Goal: Find contact information: Find contact information

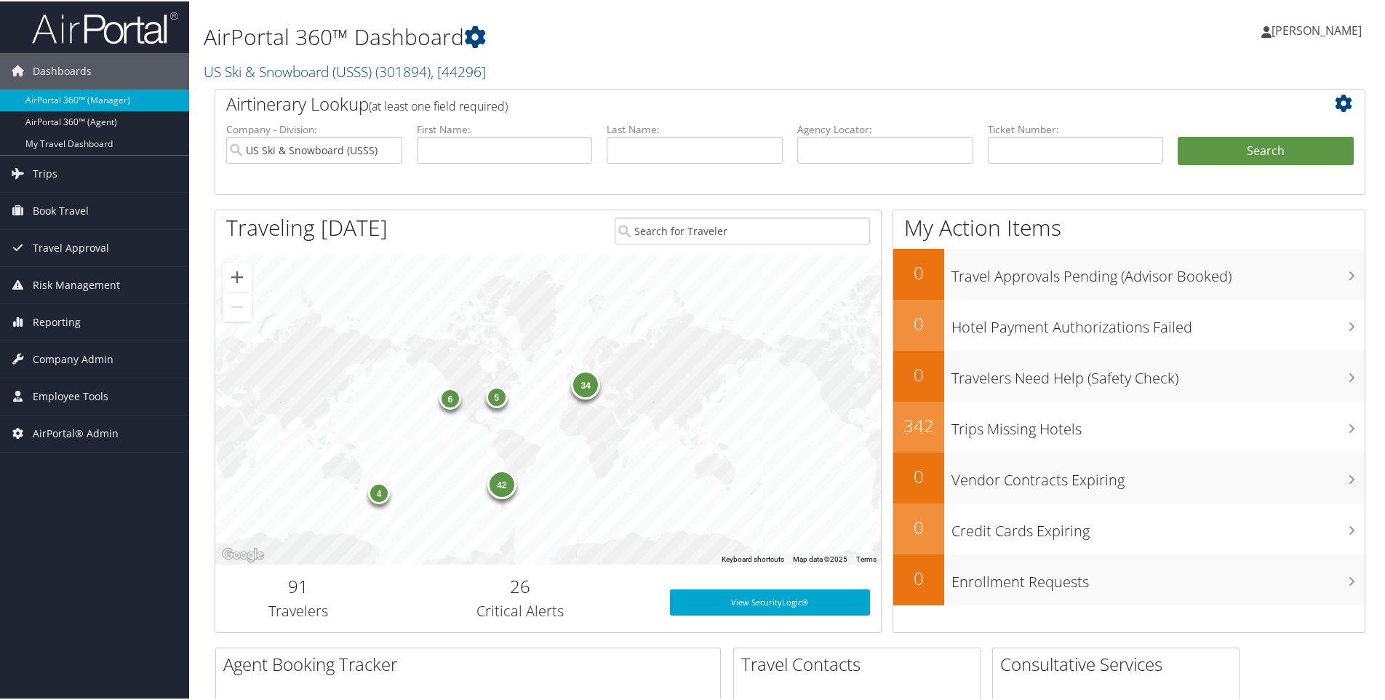
click at [503, 67] on h2 "US Ski & Snowboard (USSS) ( 301894 ) , [ 44296 ]" at bounding box center [595, 69] width 782 height 25
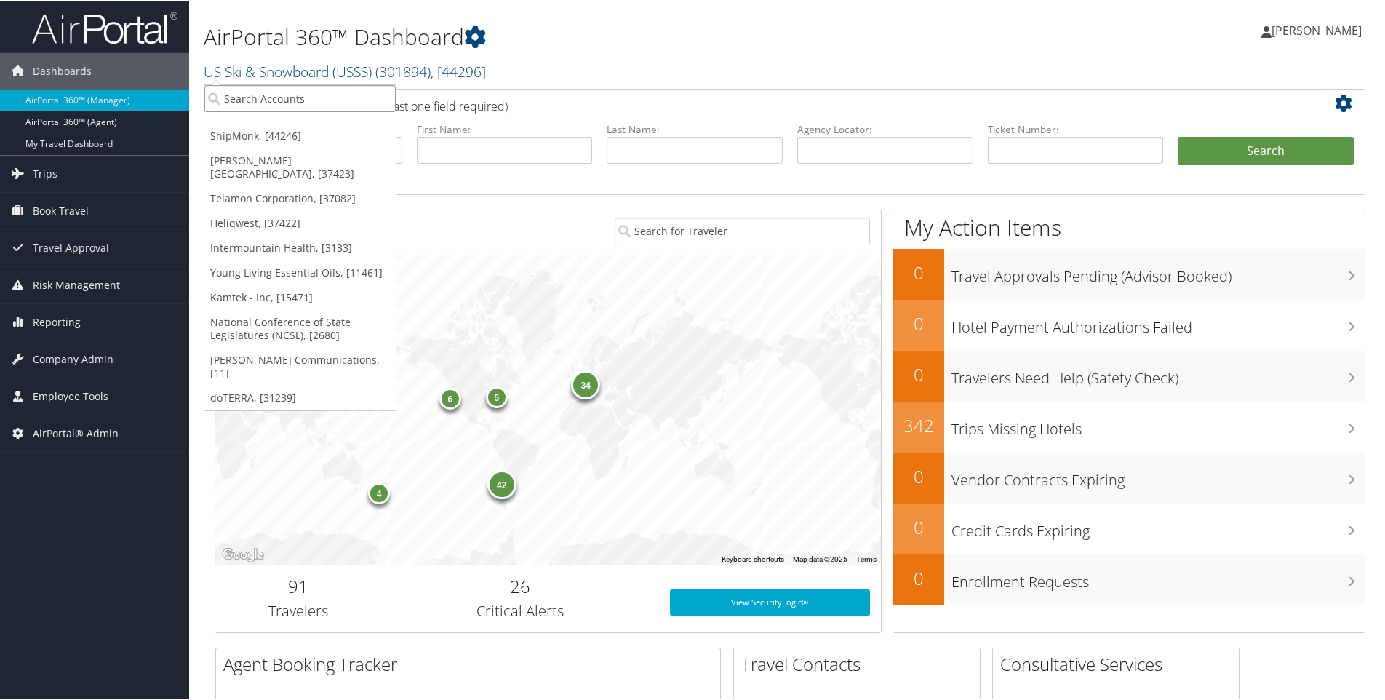
click at [262, 90] on input "search" at bounding box center [299, 97] width 191 height 27
type input "cv"
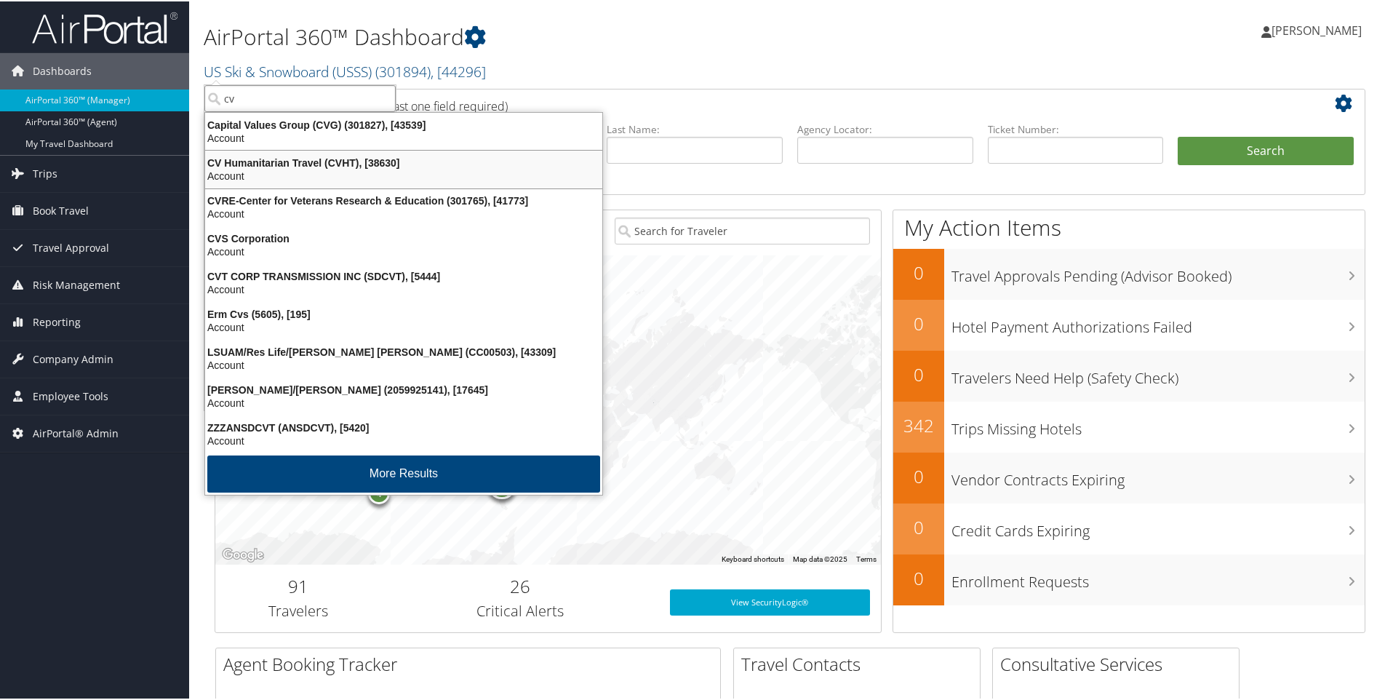
click at [250, 171] on div "Account" at bounding box center [403, 174] width 415 height 13
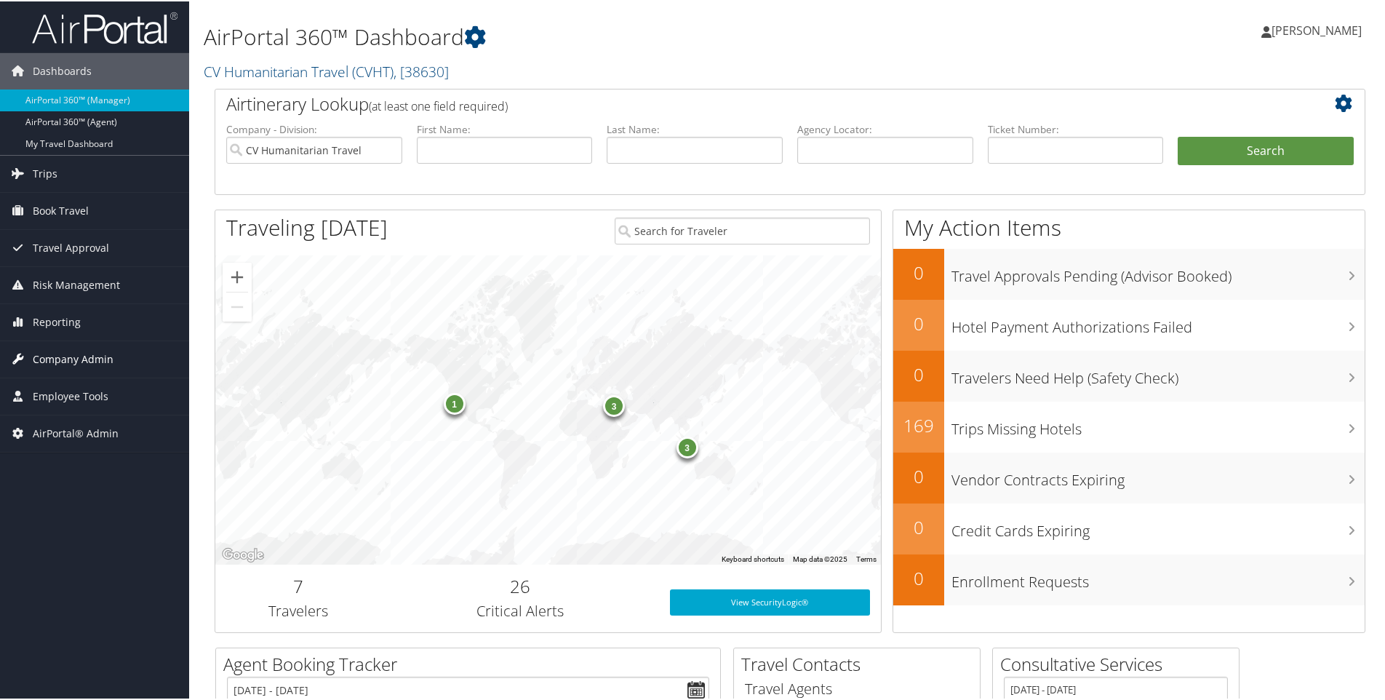
click at [54, 357] on span "Company Admin" at bounding box center [73, 358] width 81 height 36
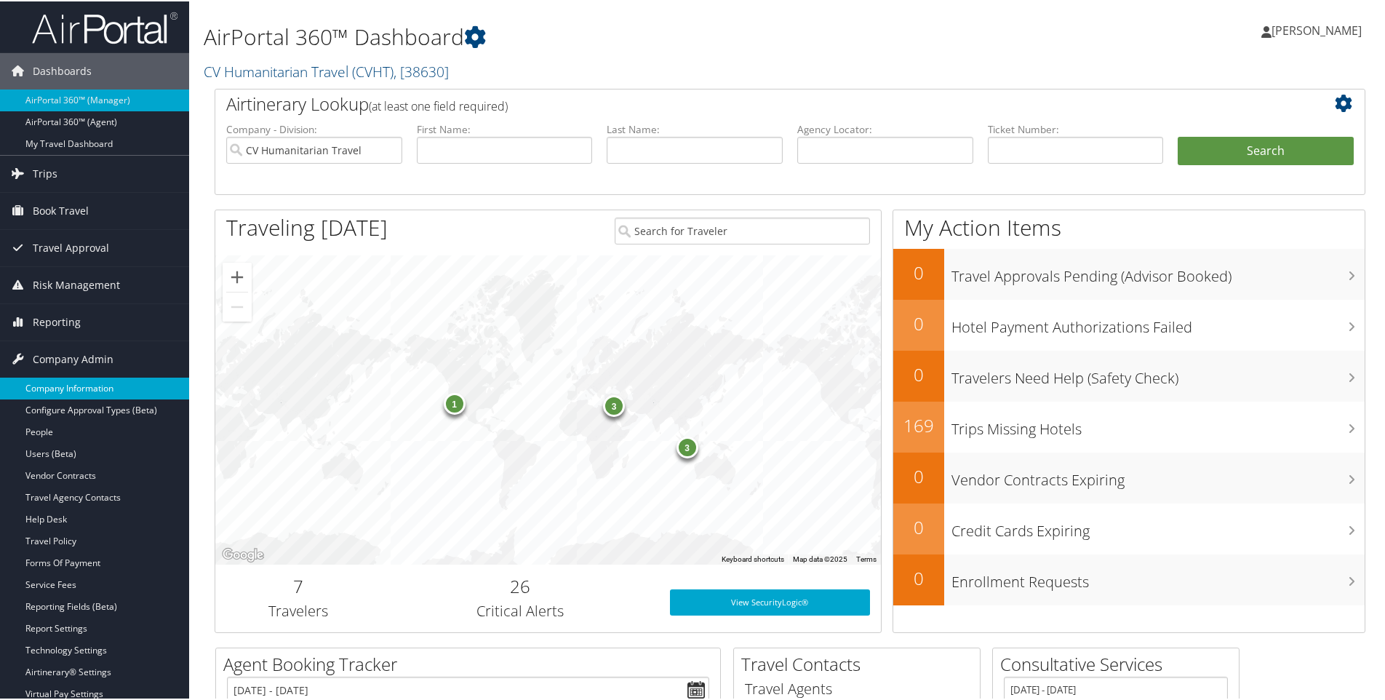
click at [63, 378] on link "Company Information" at bounding box center [94, 387] width 189 height 22
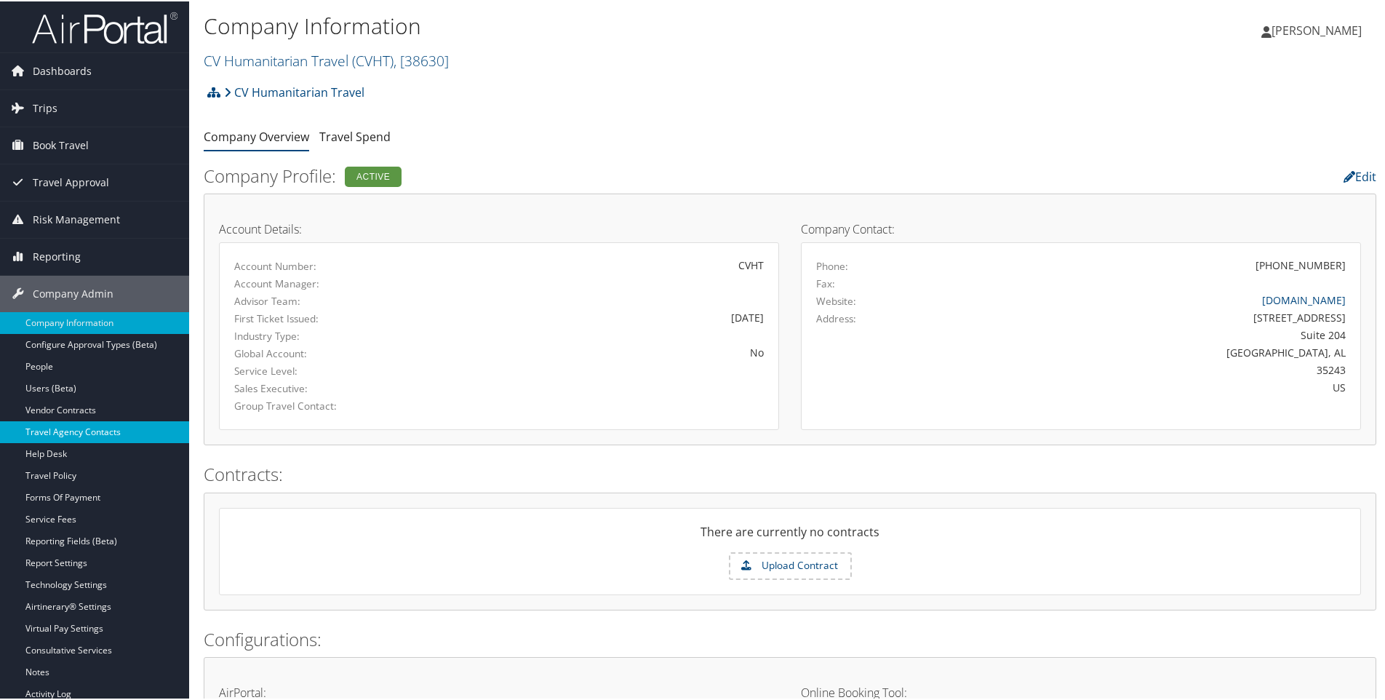
click at [60, 427] on link "Travel Agency Contacts" at bounding box center [94, 431] width 189 height 22
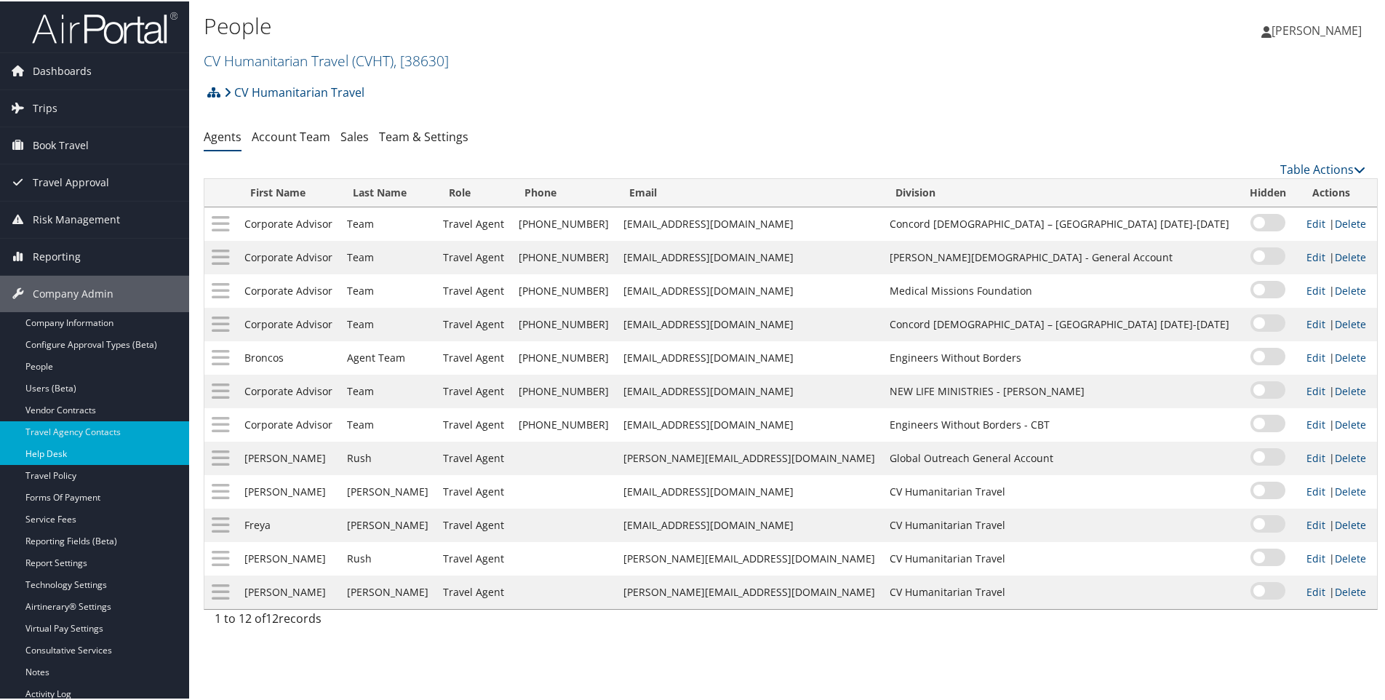
click at [71, 448] on link "Help Desk" at bounding box center [94, 453] width 189 height 22
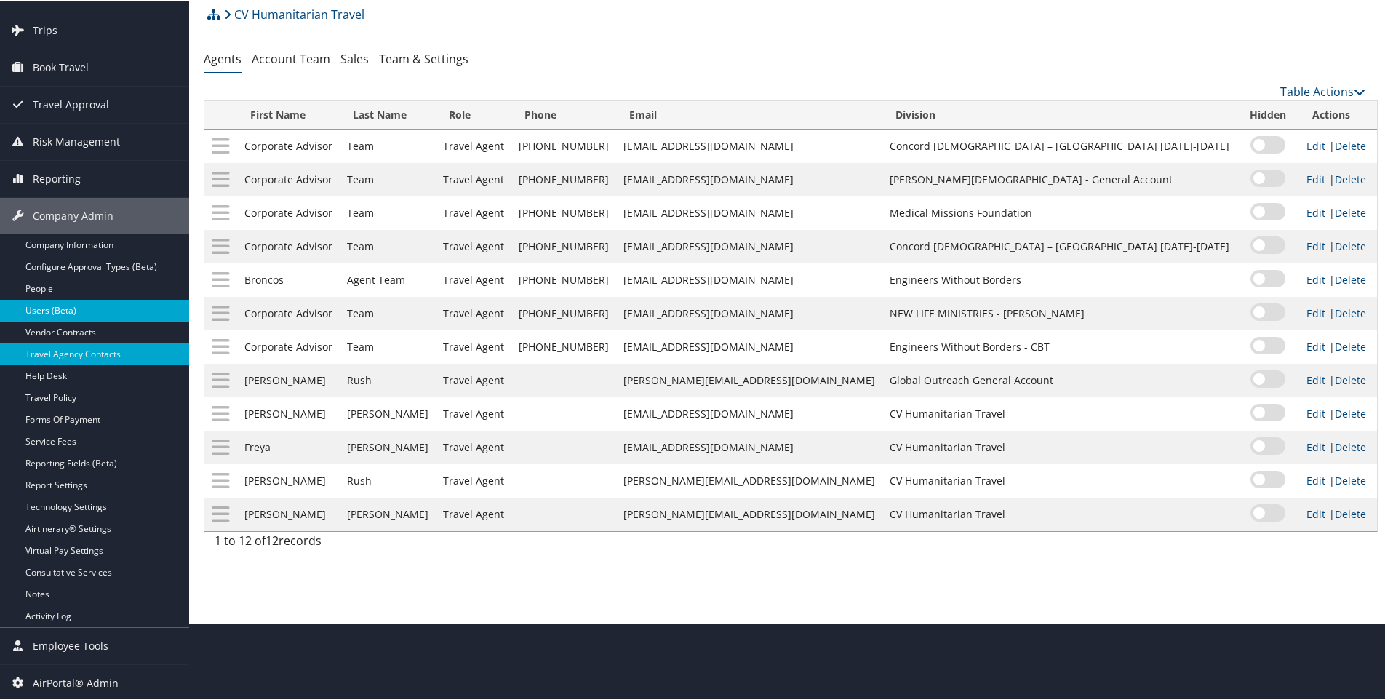
scroll to position [79, 0]
click at [79, 570] on link "Consultative Services" at bounding box center [94, 571] width 189 height 22
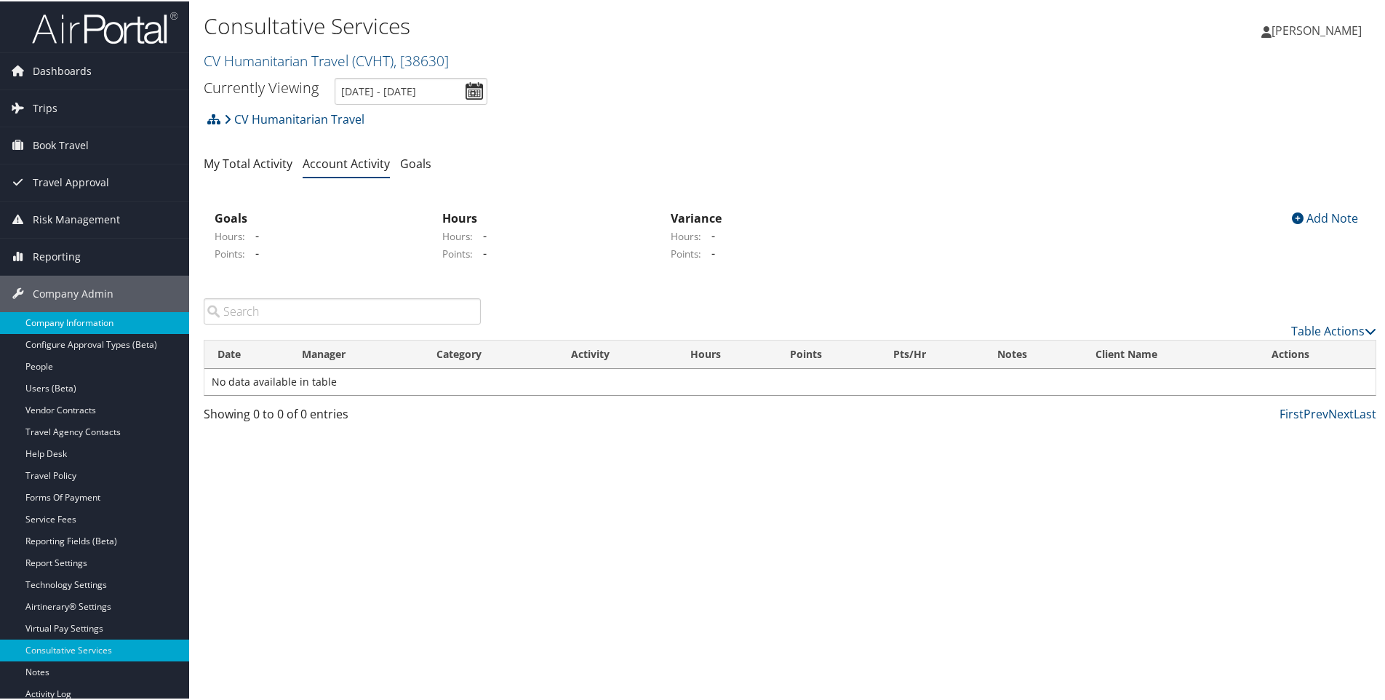
click at [66, 323] on link "Company Information" at bounding box center [94, 322] width 189 height 22
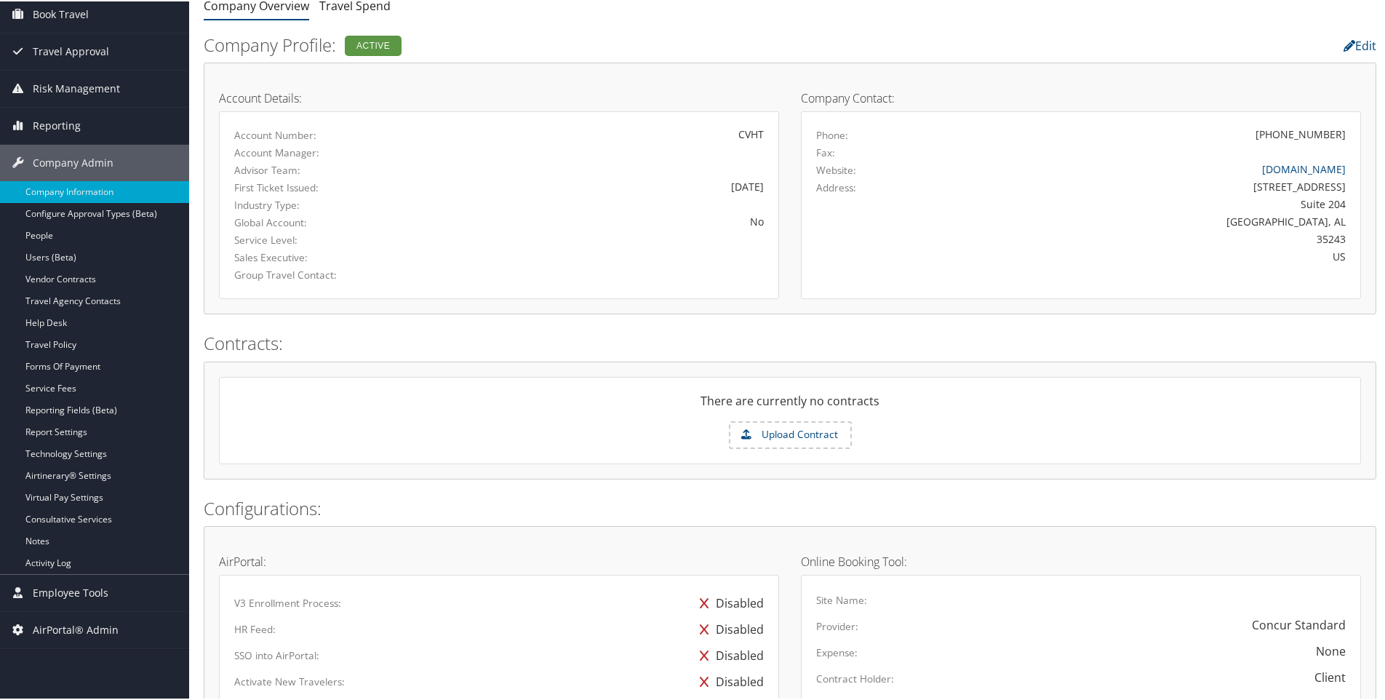
scroll to position [103, 0]
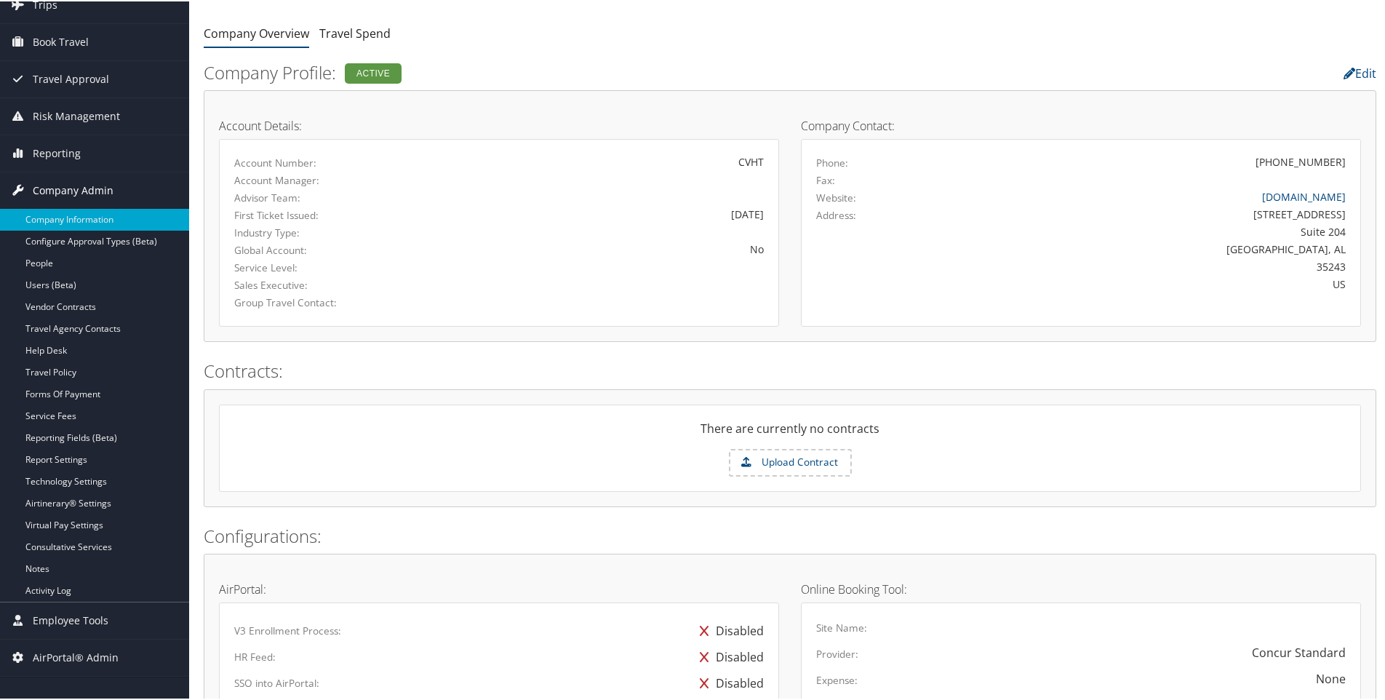
click at [69, 188] on span "Company Admin" at bounding box center [73, 189] width 81 height 36
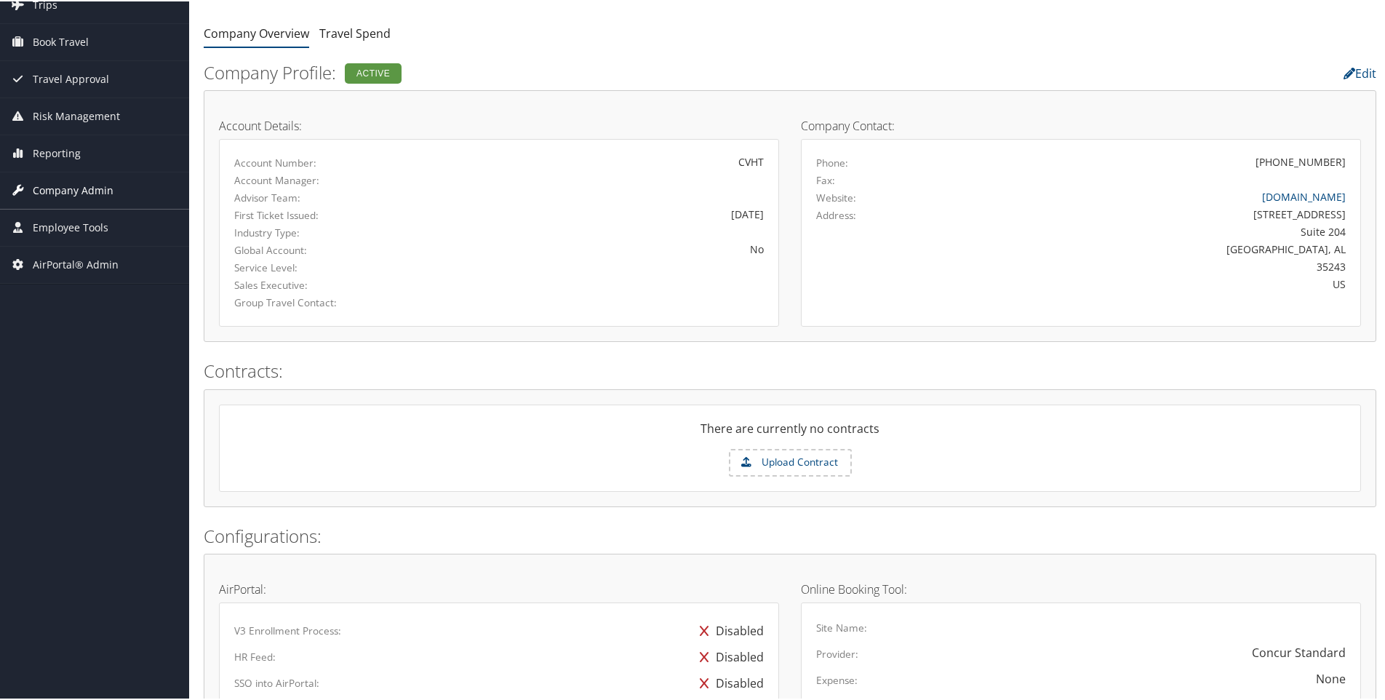
click at [69, 188] on span "Company Admin" at bounding box center [73, 189] width 81 height 36
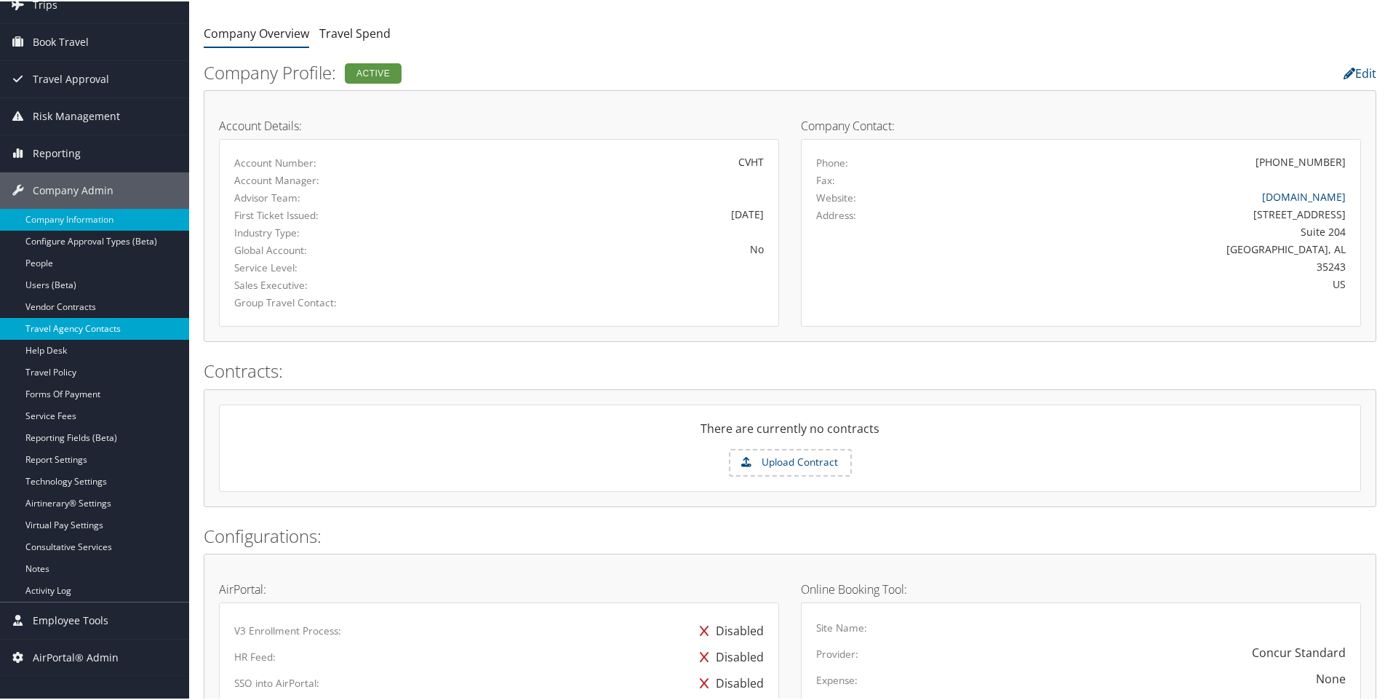
click at [55, 322] on link "Travel Agency Contacts" at bounding box center [94, 328] width 189 height 22
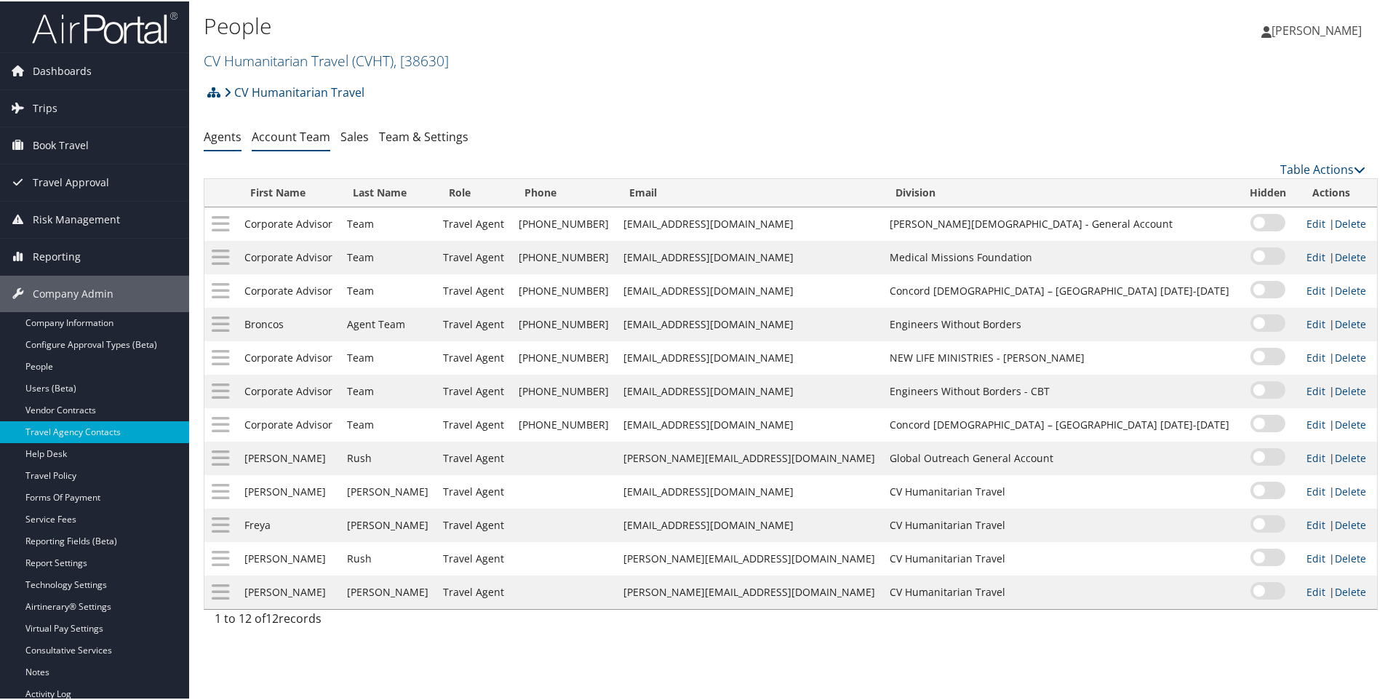
click at [290, 134] on link "Account Team" at bounding box center [291, 135] width 79 height 16
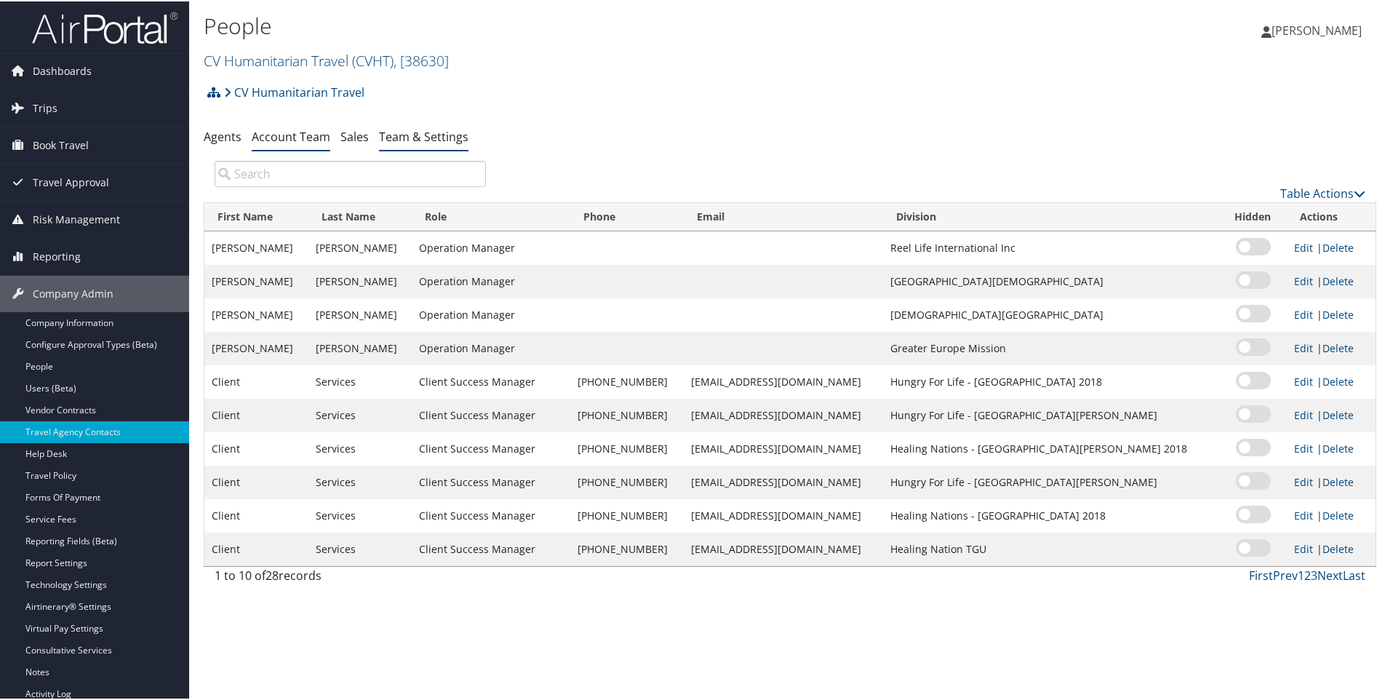
click at [406, 134] on link "Team & Settings" at bounding box center [424, 135] width 90 height 16
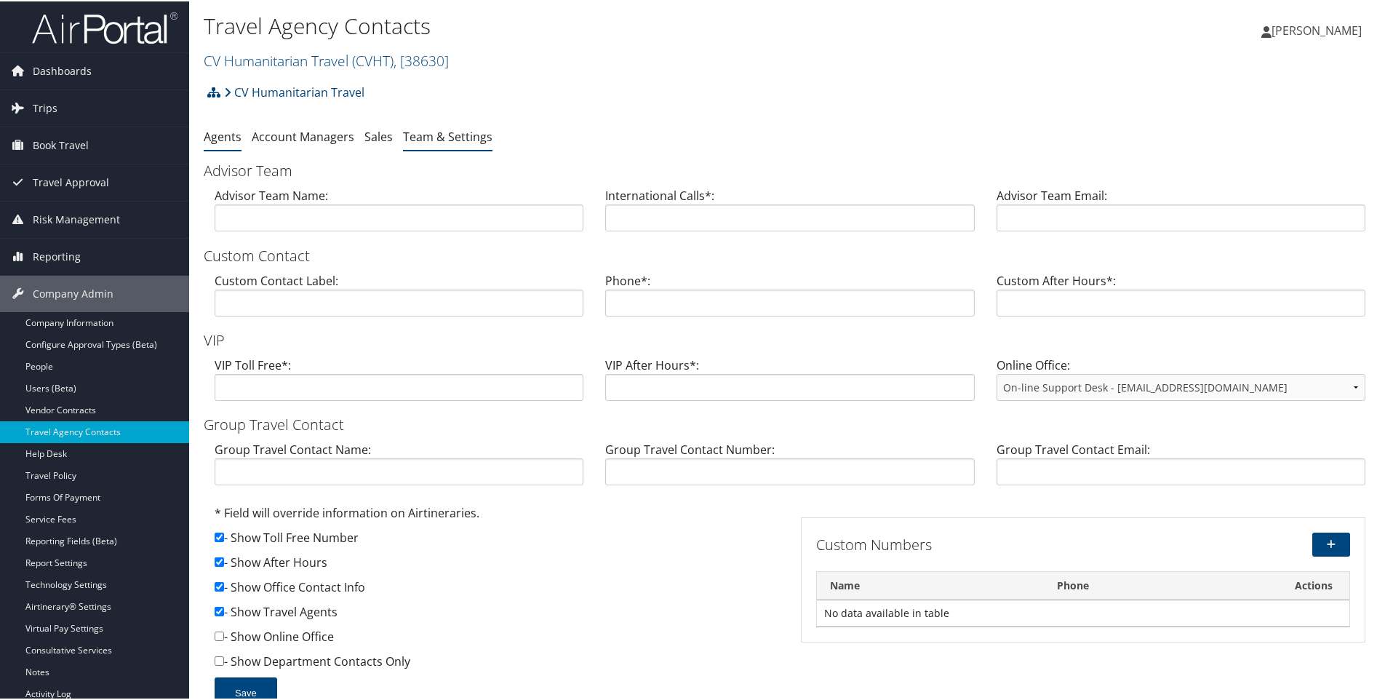
click at [226, 135] on link "Agents" at bounding box center [223, 135] width 38 height 16
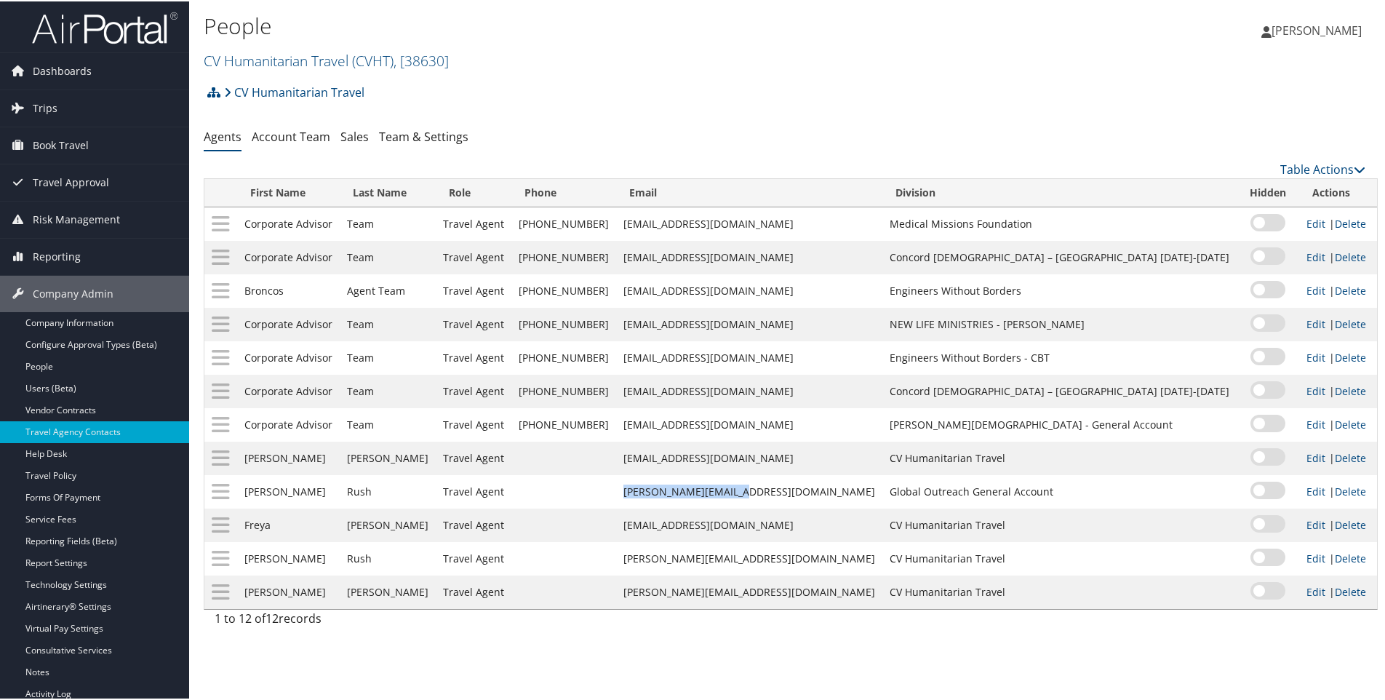
drag, startPoint x: 663, startPoint y: 489, endPoint x: 772, endPoint y: 501, distance: 109.8
click at [772, 501] on td "[PERSON_NAME][EMAIL_ADDRESS][DOMAIN_NAME]" at bounding box center [749, 490] width 266 height 33
click at [616, 520] on td at bounding box center [564, 523] width 105 height 33
drag, startPoint x: 659, startPoint y: 523, endPoint x: 773, endPoint y: 530, distance: 114.4
click at [773, 530] on td "[EMAIL_ADDRESS][DOMAIN_NAME]" at bounding box center [749, 523] width 266 height 33
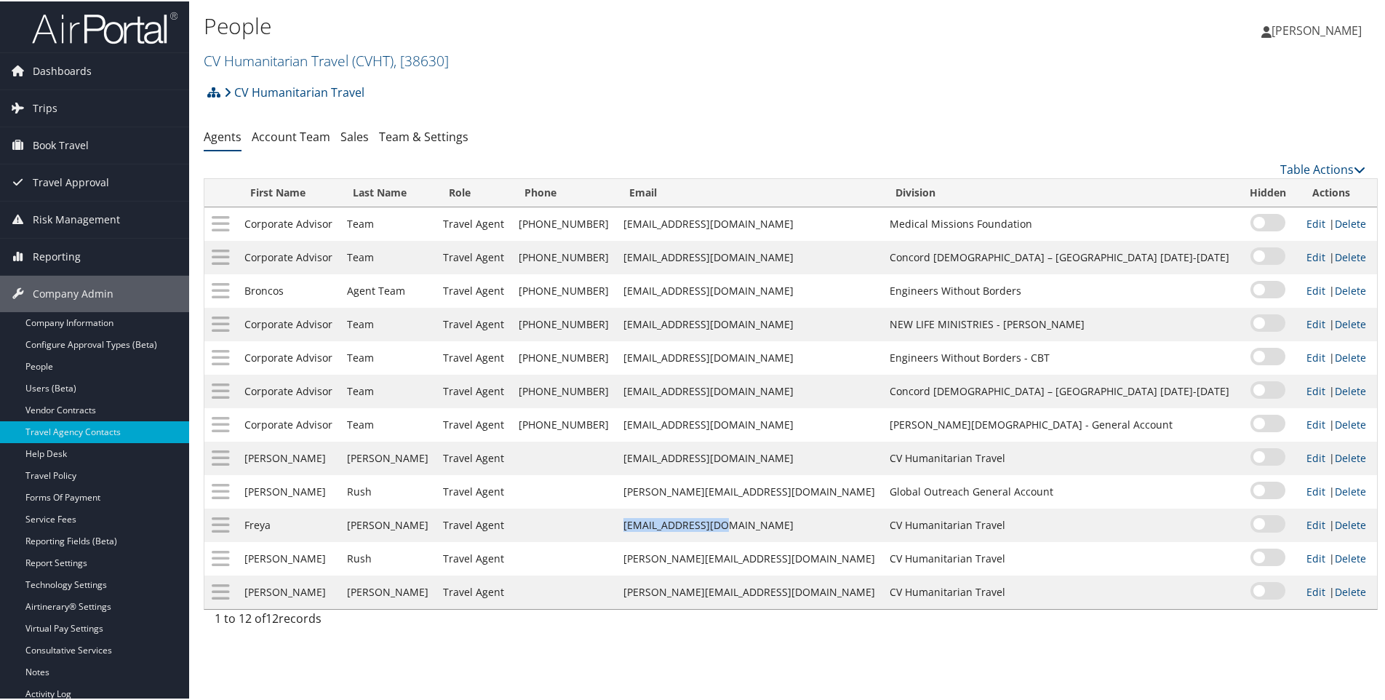
drag, startPoint x: 773, startPoint y: 530, endPoint x: 723, endPoint y: 526, distance: 49.6
copy td "[EMAIL_ADDRESS][DOMAIN_NAME]"
drag, startPoint x: 663, startPoint y: 564, endPoint x: 774, endPoint y: 568, distance: 110.7
click at [774, 568] on td "[PERSON_NAME][EMAIL_ADDRESS][DOMAIN_NAME]" at bounding box center [749, 557] width 266 height 33
drag, startPoint x: 774, startPoint y: 568, endPoint x: 727, endPoint y: 557, distance: 48.0
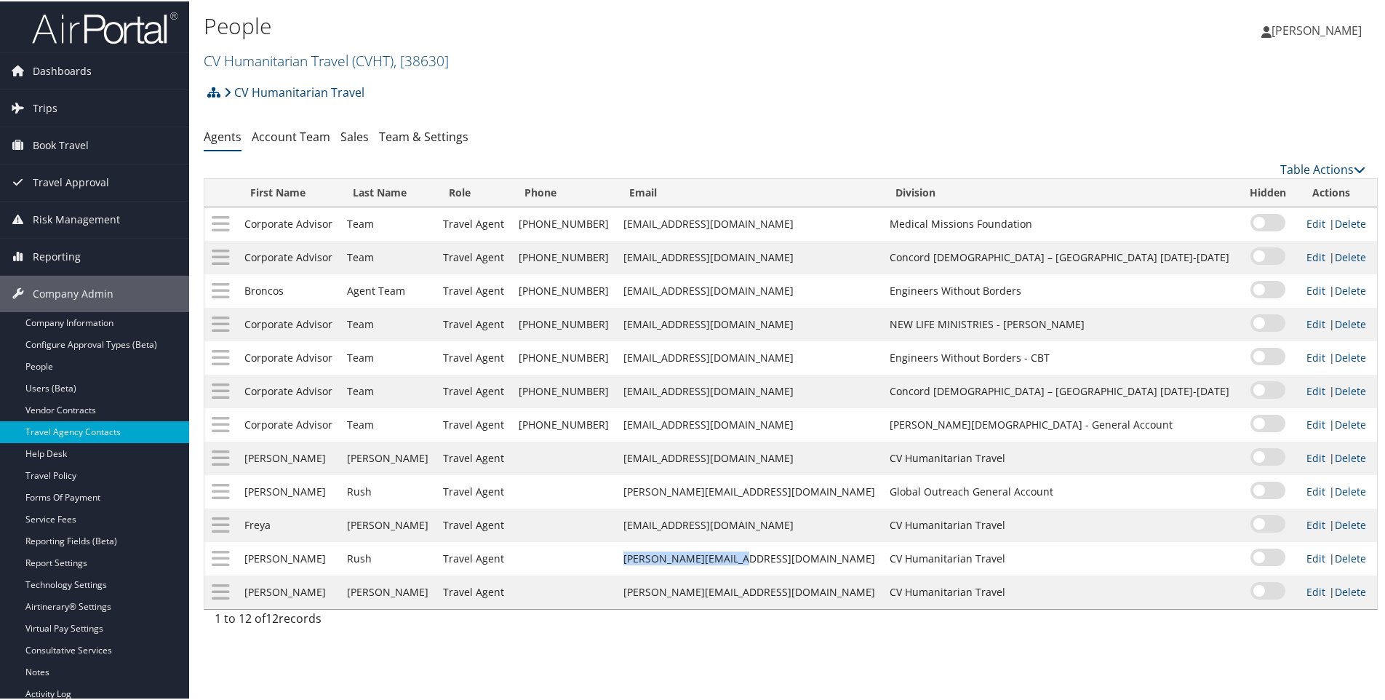
copy td "jennifer@cvtravel.com"
drag, startPoint x: 664, startPoint y: 596, endPoint x: 769, endPoint y: 594, distance: 105.5
click at [769, 594] on td "blair@cvtravel.com" at bounding box center [749, 590] width 266 height 33
drag, startPoint x: 769, startPoint y: 594, endPoint x: 712, endPoint y: 584, distance: 57.7
copy td "blair@cvtravel.com"
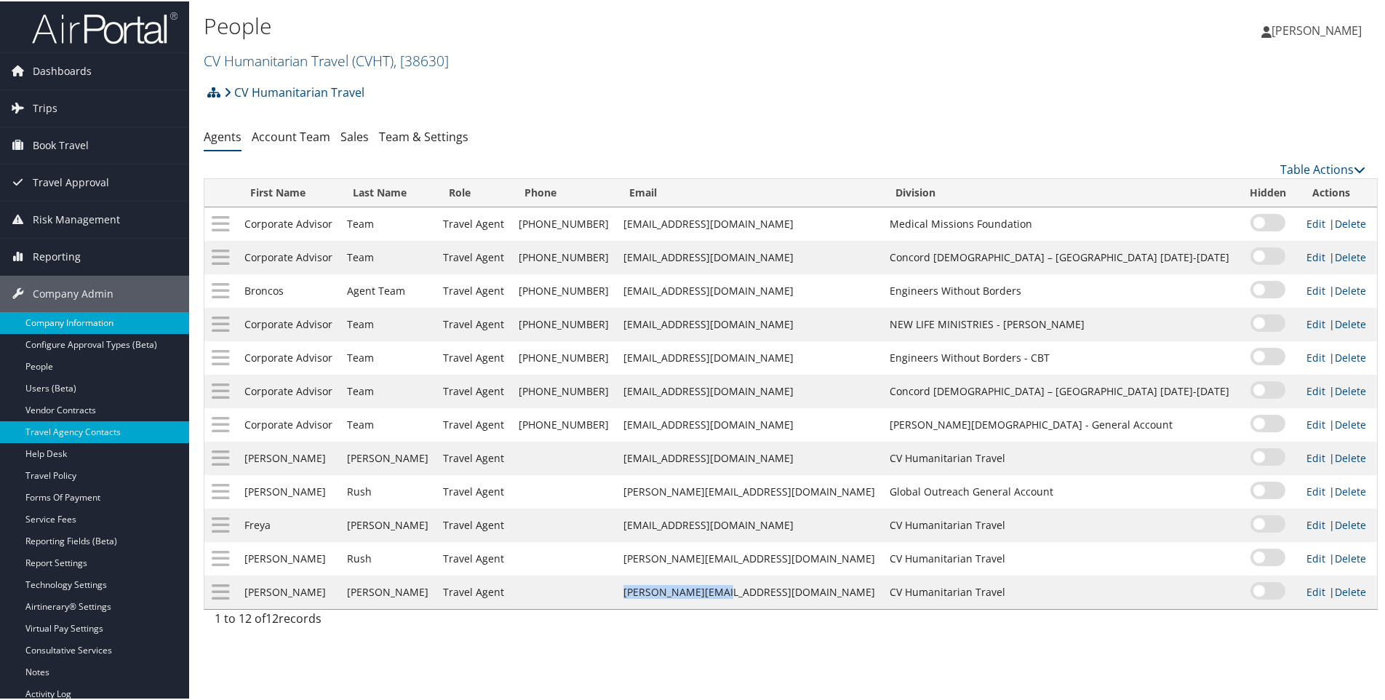
click at [79, 316] on link "Company Information" at bounding box center [94, 322] width 189 height 22
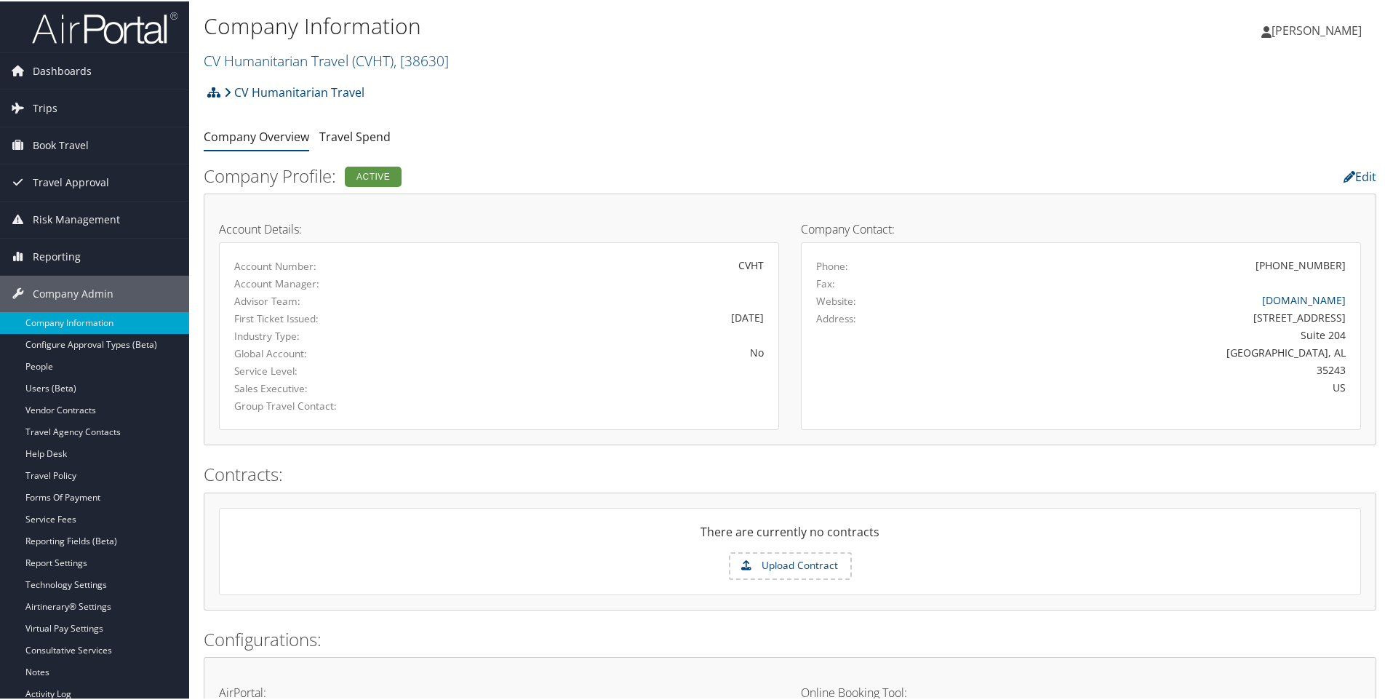
click at [381, 90] on div "CV Humanitarian Travel Account Structure CV Humanitarian Travel (CVHT) ACTIVE C…" at bounding box center [790, 95] width 1173 height 39
click at [472, 59] on h2 "CV Humanitarian Travel ( CVHT ) , [ 38630 ]" at bounding box center [595, 58] width 782 height 25
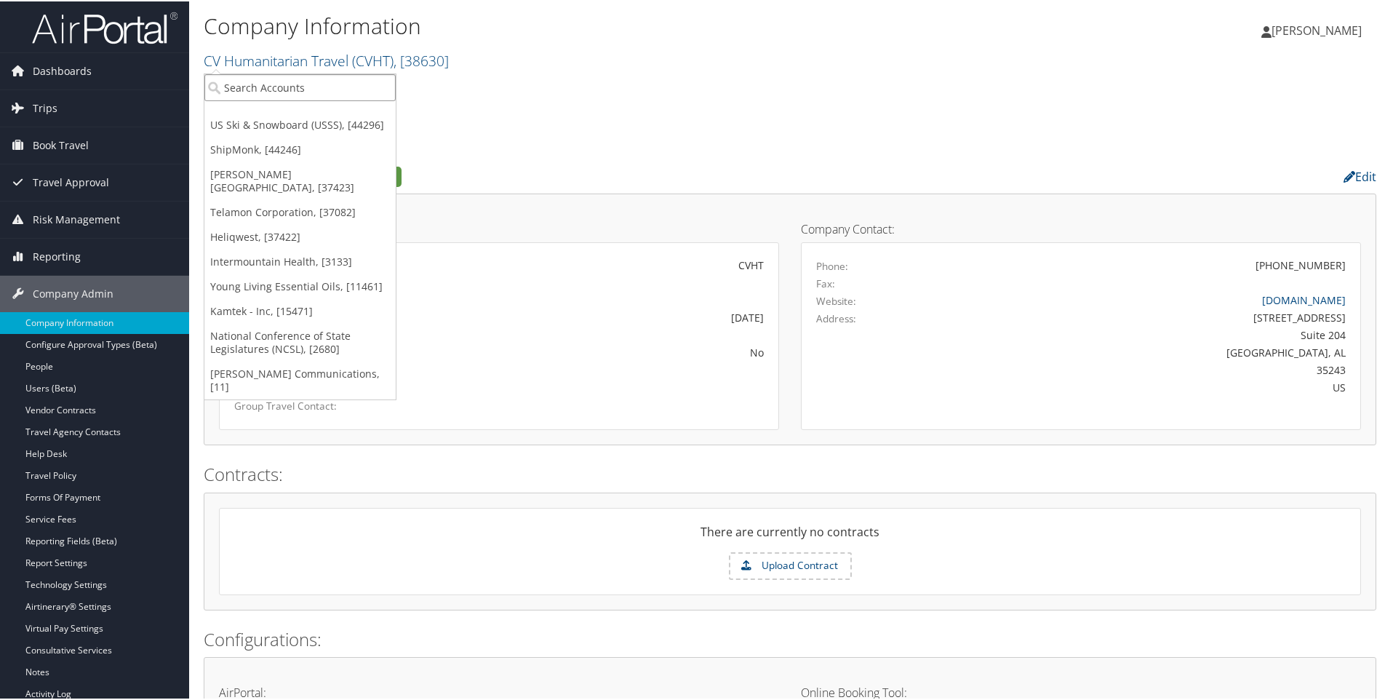
click at [317, 92] on input "search" at bounding box center [299, 86] width 191 height 27
type input "prologis"
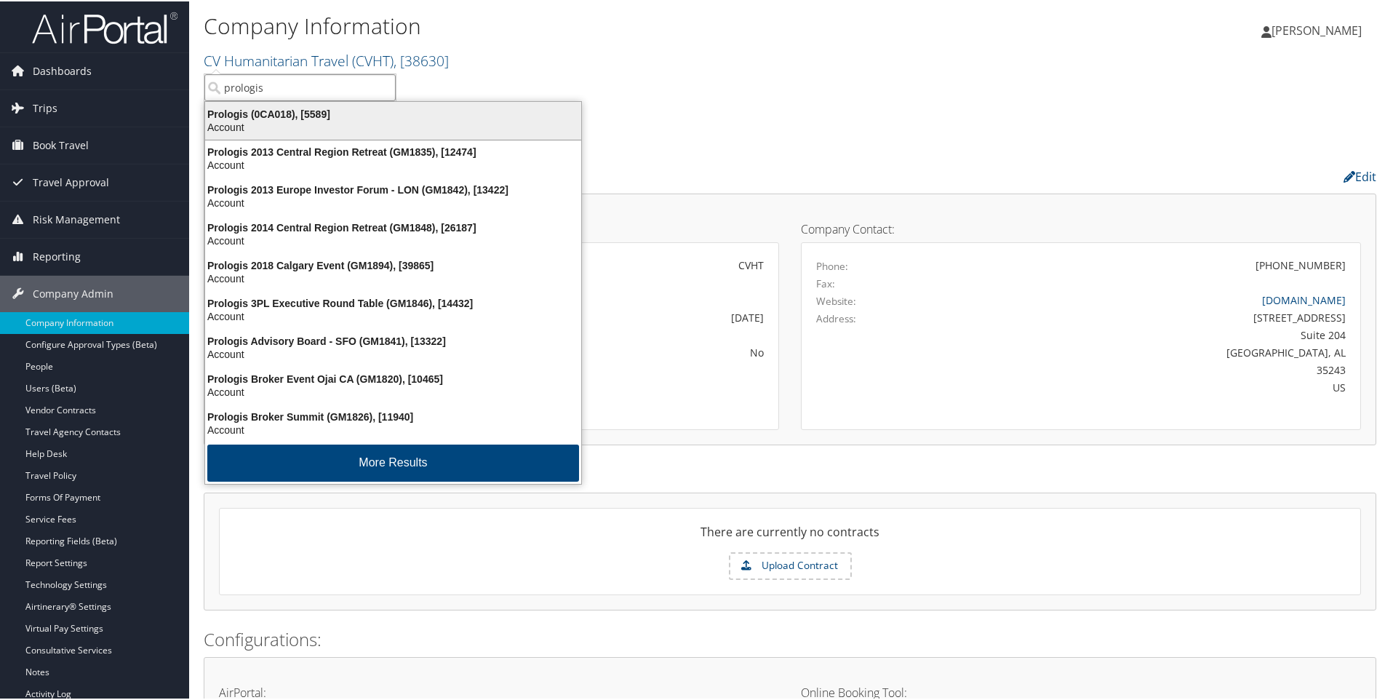
click at [246, 120] on div "Account" at bounding box center [393, 125] width 394 height 13
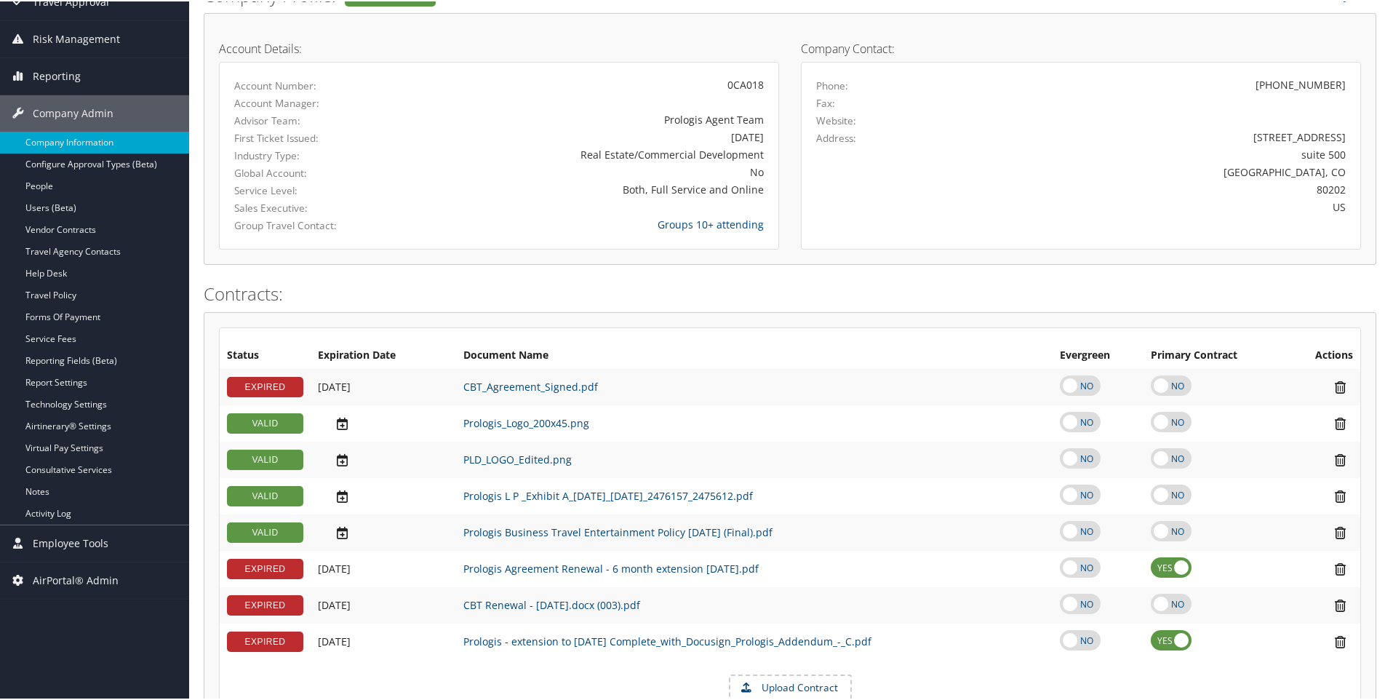
scroll to position [146, 0]
